Goal: Register for event/course

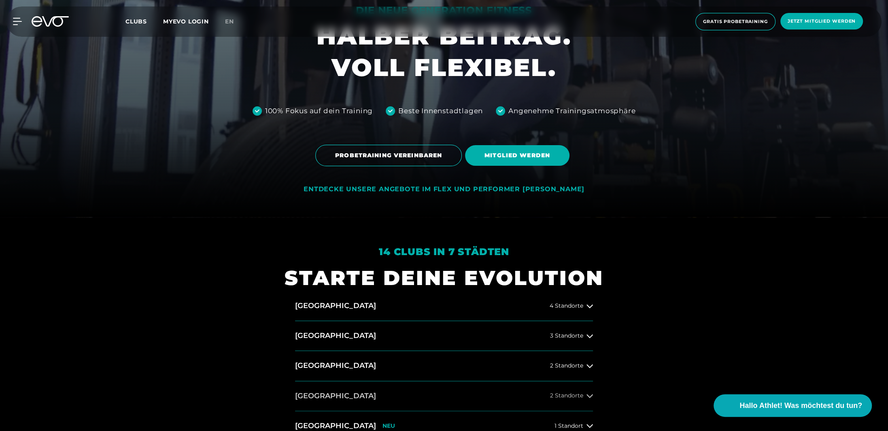
scroll to position [324, 0]
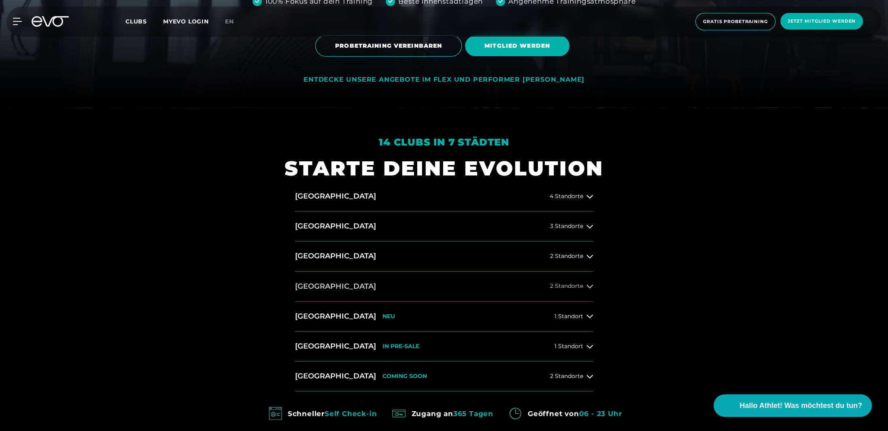
click at [586, 285] on div at bounding box center [589, 286] width 6 height 6
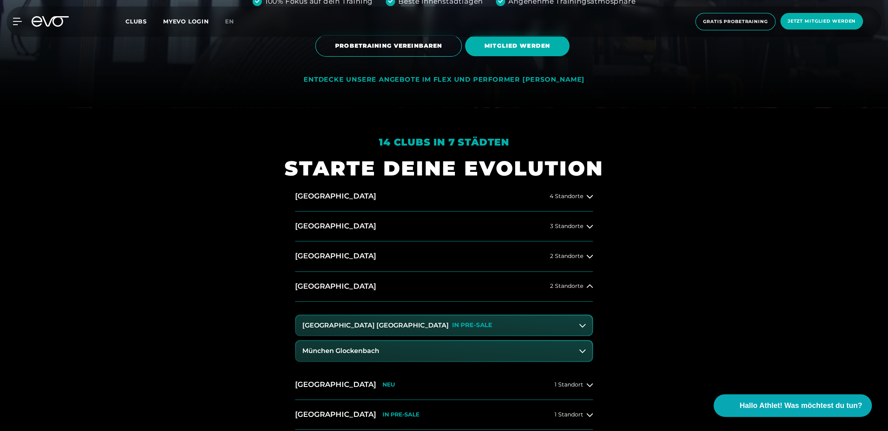
click at [575, 324] on button "[GEOGRAPHIC_DATA] Maxvorstadt IN PRE-SALE" at bounding box center [444, 326] width 296 height 20
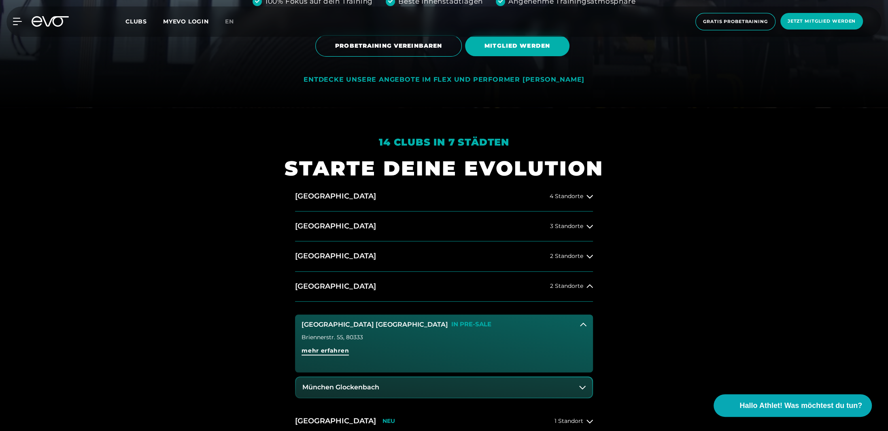
click at [345, 350] on span "mehr erfahren" at bounding box center [324, 351] width 47 height 8
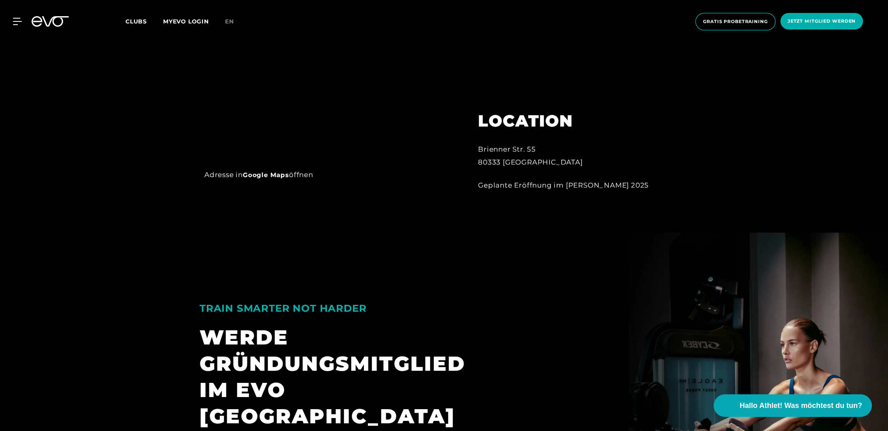
scroll to position [486, 0]
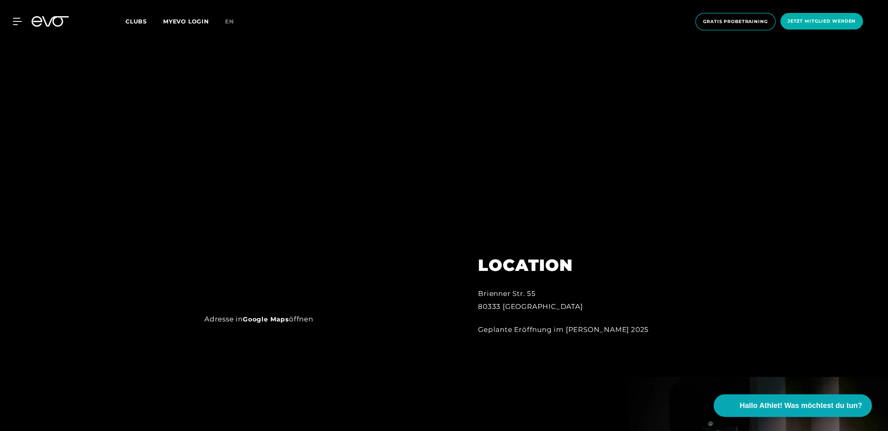
click at [274, 320] on link "Google Maps" at bounding box center [266, 320] width 46 height 8
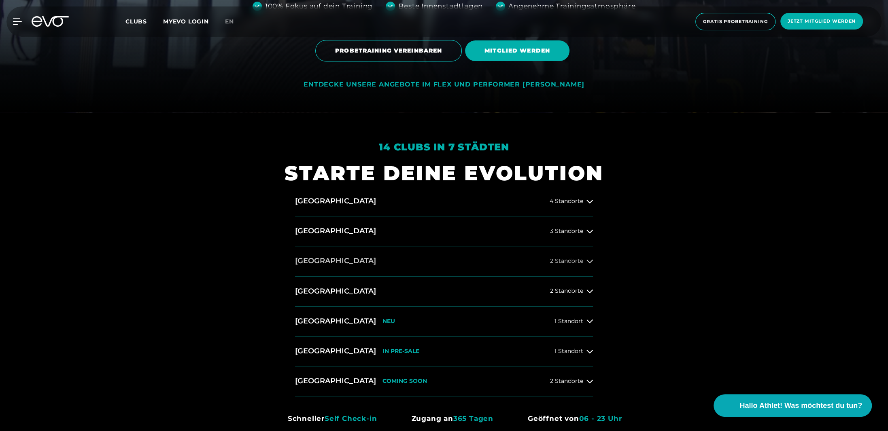
scroll to position [445, 0]
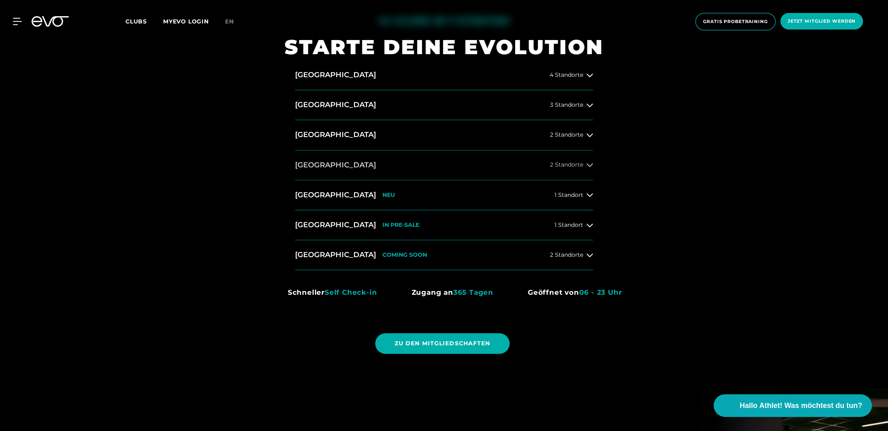
click at [329, 170] on h2 "[GEOGRAPHIC_DATA]" at bounding box center [335, 165] width 81 height 10
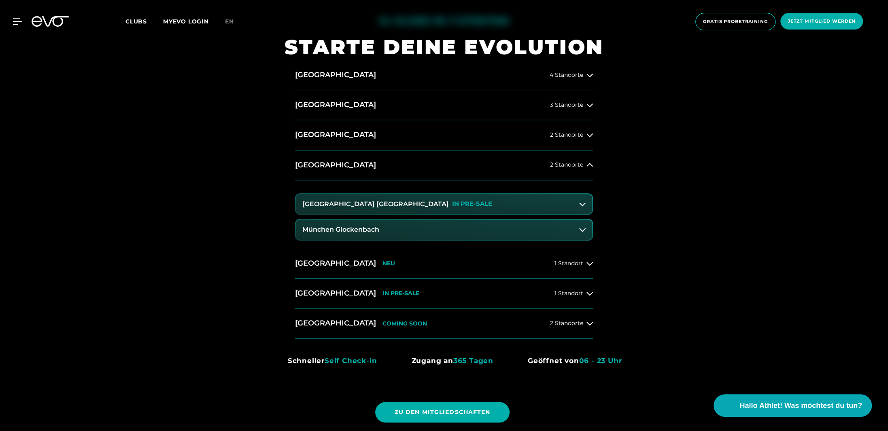
click at [349, 201] on h3 "[GEOGRAPHIC_DATA] [GEOGRAPHIC_DATA]" at bounding box center [375, 204] width 146 height 7
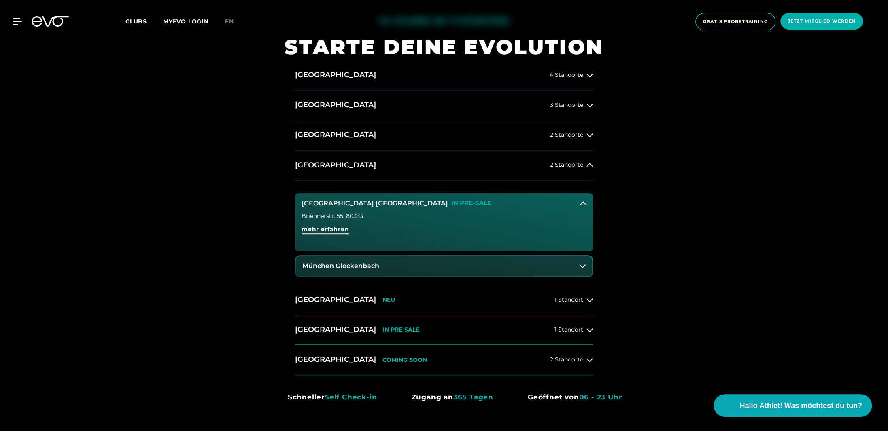
click at [333, 230] on span "mehr erfahren" at bounding box center [324, 229] width 47 height 8
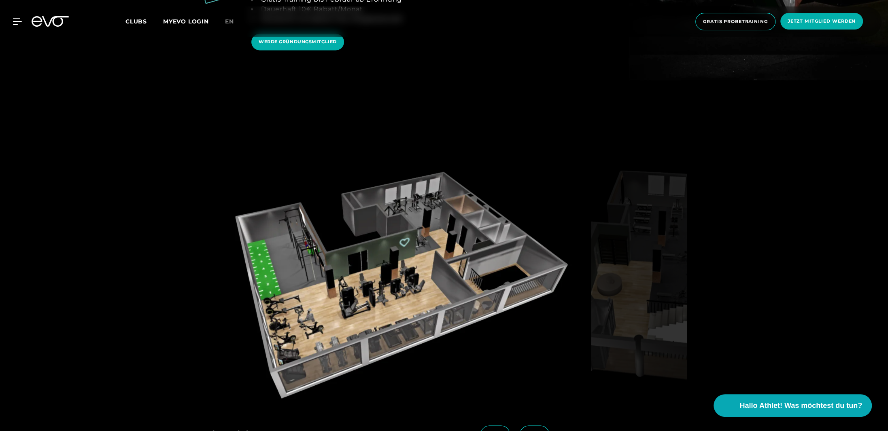
scroll to position [1214, 0]
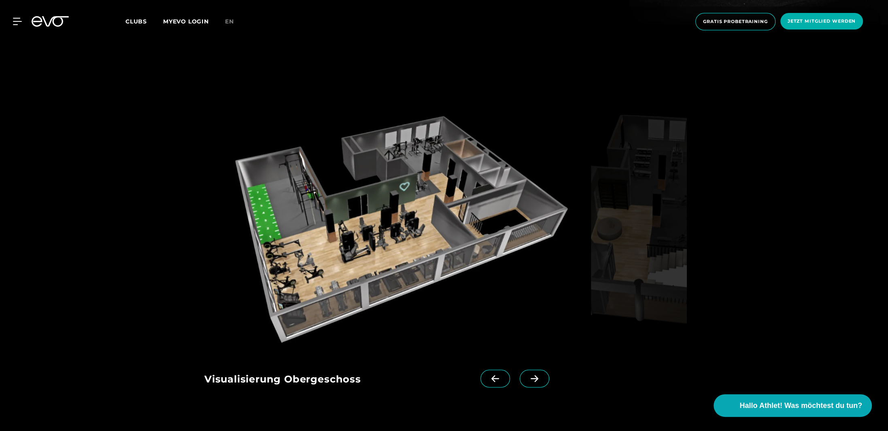
click at [522, 370] on span at bounding box center [535, 379] width 30 height 18
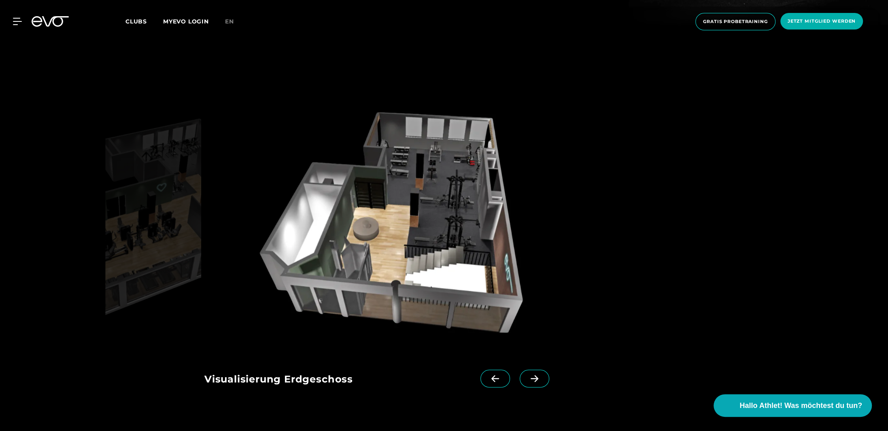
click at [522, 370] on span at bounding box center [535, 379] width 30 height 18
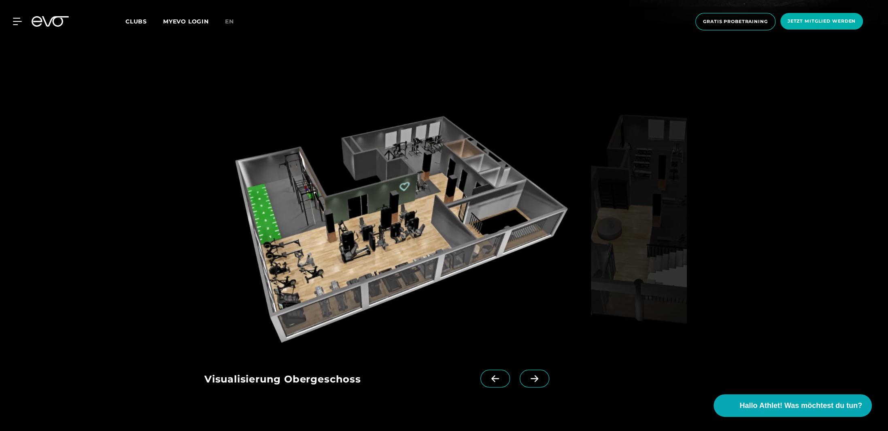
click at [492, 370] on span at bounding box center [495, 379] width 30 height 18
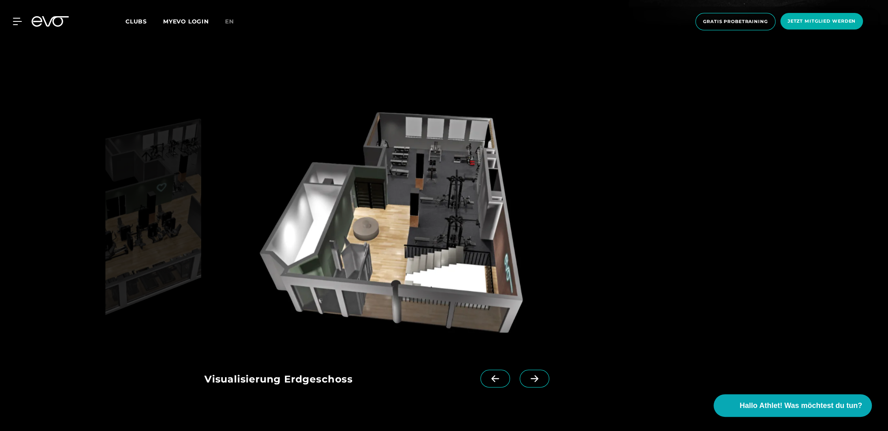
click at [520, 370] on span at bounding box center [535, 379] width 30 height 18
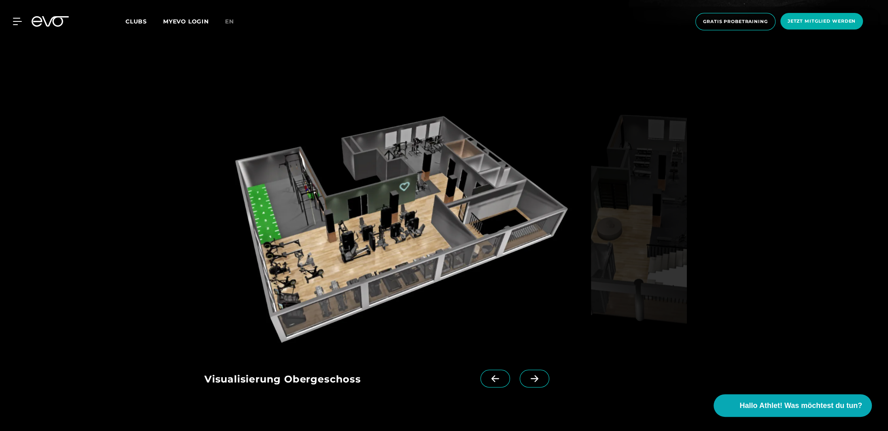
click at [524, 370] on span at bounding box center [535, 379] width 30 height 18
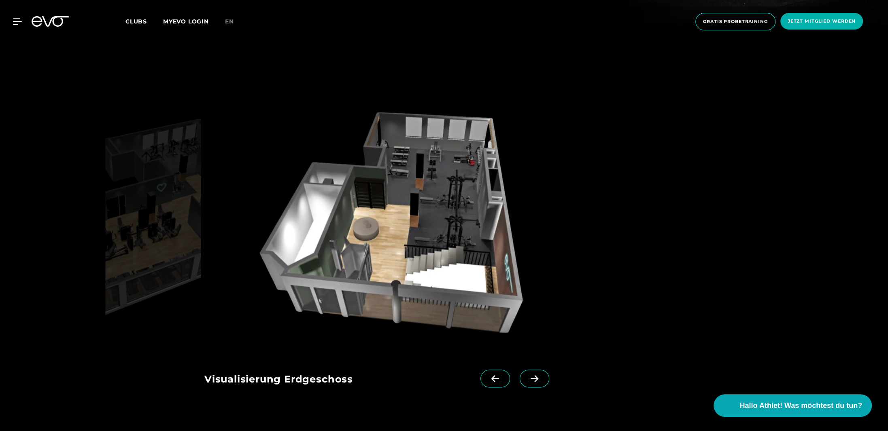
click at [495, 370] on span at bounding box center [495, 379] width 30 height 18
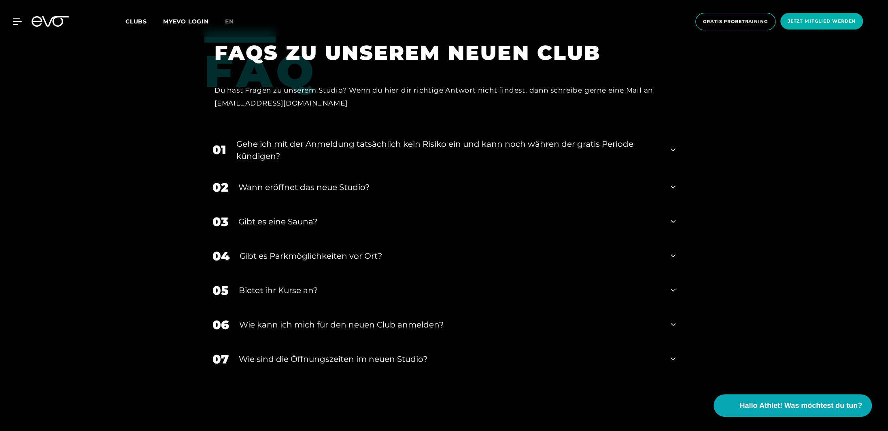
scroll to position [1821, 0]
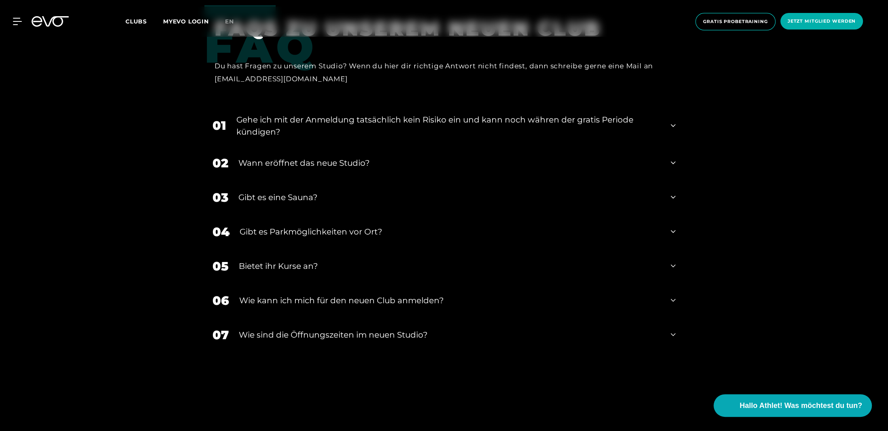
click at [300, 226] on div "Gibt es Parkmöglichkeiten vor Ort?" at bounding box center [450, 232] width 421 height 12
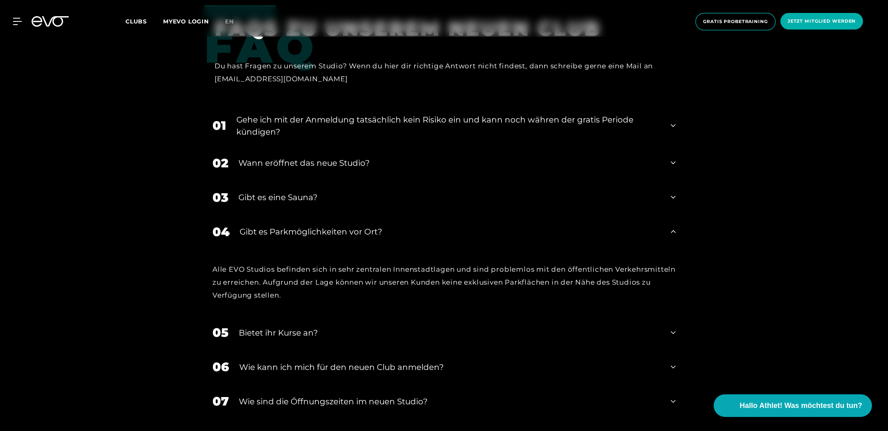
click at [312, 191] on div "Gibt es eine Sauna?" at bounding box center [449, 197] width 422 height 12
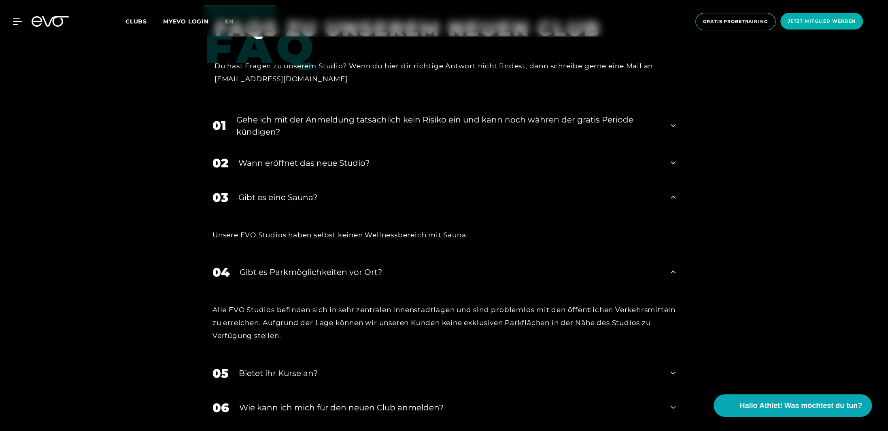
click at [312, 157] on div "Wann eröffnet das neue Studio?" at bounding box center [449, 163] width 422 height 12
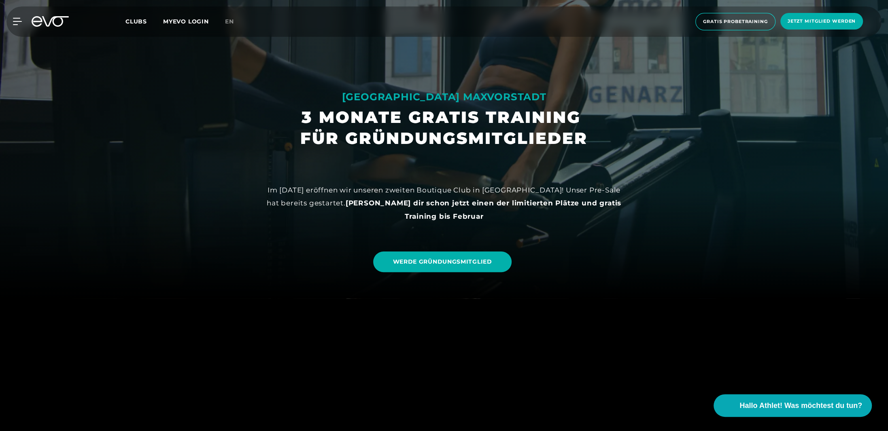
scroll to position [92, 0]
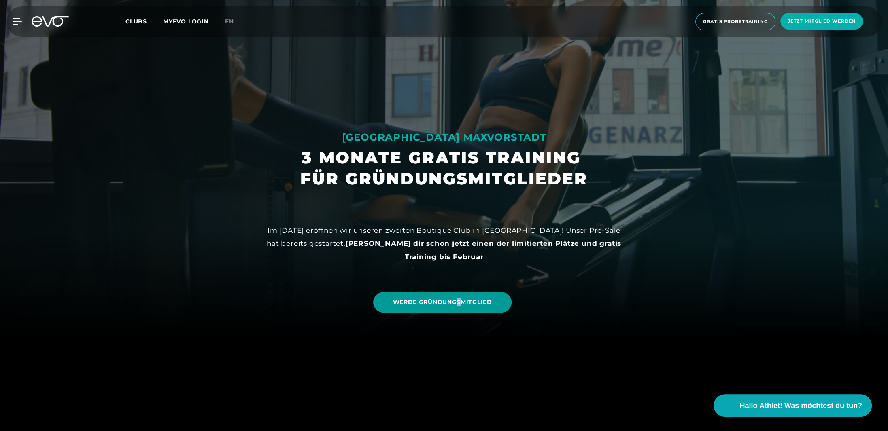
drag, startPoint x: 460, startPoint y: 289, endPoint x: 457, endPoint y: 295, distance: 6.5
click at [458, 295] on div "WERDE GRÜNDUNGSMITGLIED" at bounding box center [443, 302] width 141 height 33
click at [457, 296] on link "WERDE GRÜNDUNGSMITGLIED" at bounding box center [442, 302] width 138 height 21
